Goal: Transaction & Acquisition: Purchase product/service

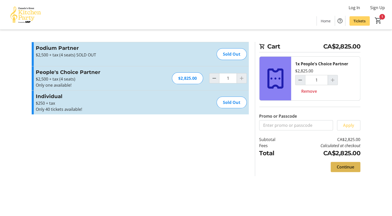
click at [345, 162] on span at bounding box center [346, 167] width 30 height 12
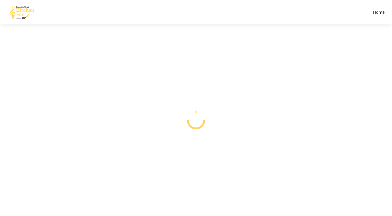
select select "CA"
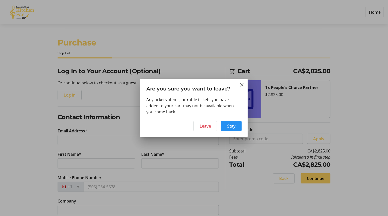
click at [232, 125] on span "Stay" at bounding box center [231, 126] width 8 height 6
